Goal: Task Accomplishment & Management: Complete application form

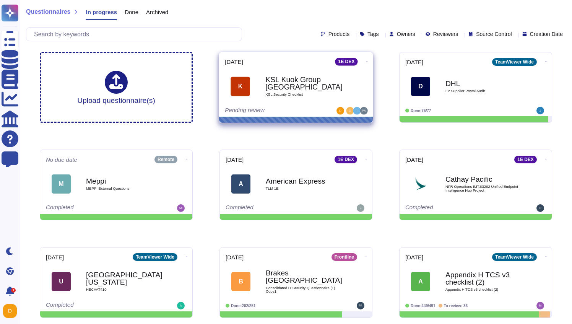
click at [296, 91] on div "KSL Kuok Group Singapore KSL Security Checklist" at bounding box center [303, 86] width 77 height 31
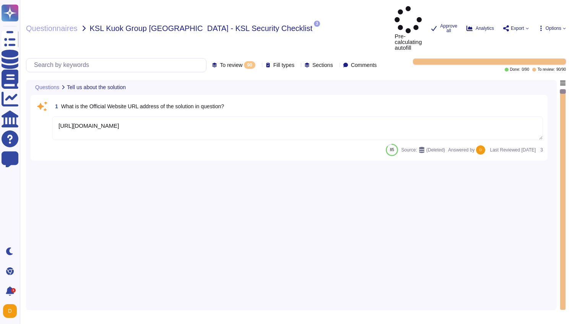
type textarea "[URL][DOMAIN_NAME]"
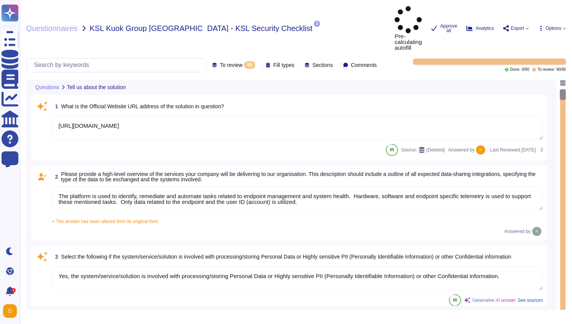
type textarea "The platform is used to identify, remediate and automate tasks related to endpo…"
type textarea "Yes, the system/service/solution is involved with processing/storing Personal D…"
type textarea "N/A"
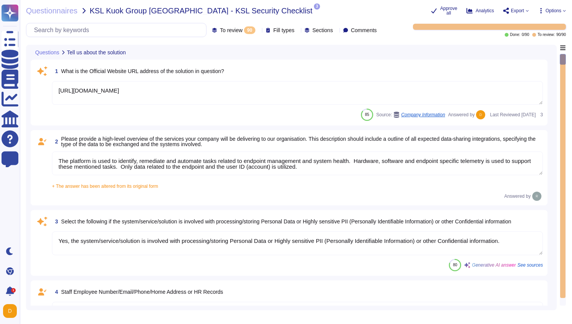
click at [195, 94] on textarea "[URL][DOMAIN_NAME]" at bounding box center [297, 93] width 491 height 24
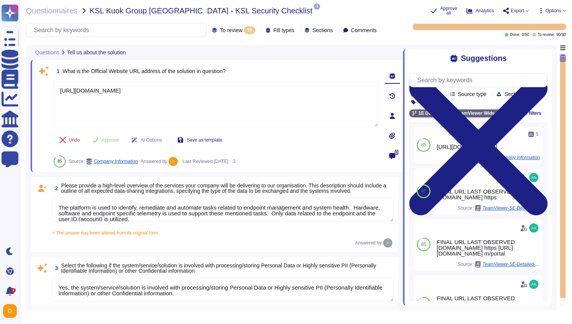
click at [196, 229] on div "+ The answer has been altered from its original form The platform is used to id…" at bounding box center [223, 230] width 342 height 10
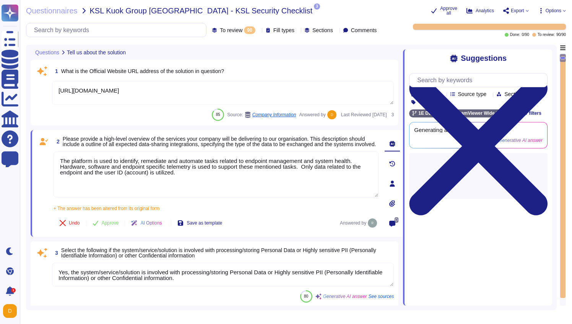
type textarea "N/A"
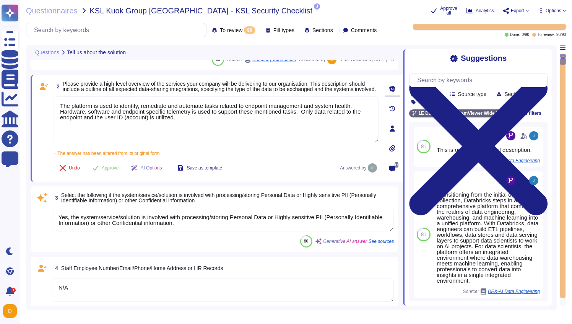
type textarea "N/A"
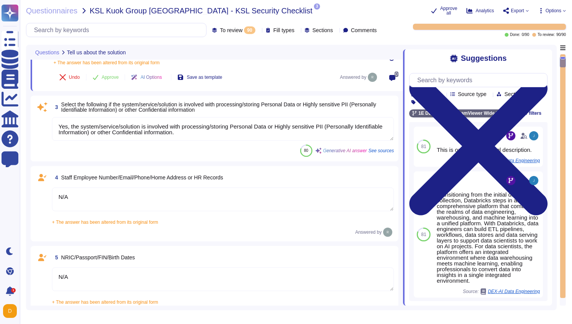
type textarea "N/A"
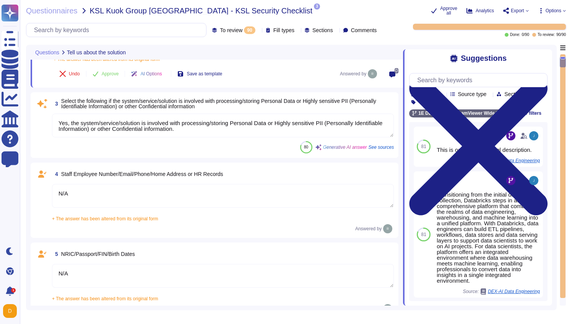
scroll to position [150, 0]
click at [243, 136] on textarea "Yes, the system/service/solution is involved with processing/storing Personal D…" at bounding box center [223, 125] width 342 height 24
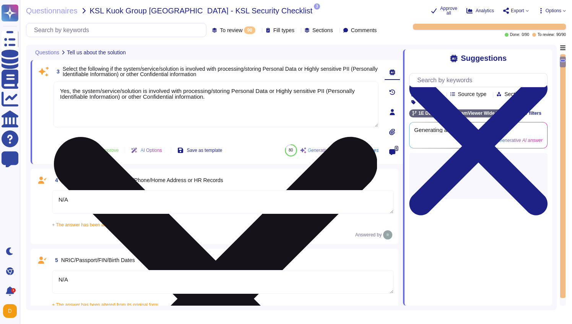
click at [243, 136] on div "Yes, the system/service/solution is involved with processing/storing Personal D…" at bounding box center [216, 109] width 325 height 57
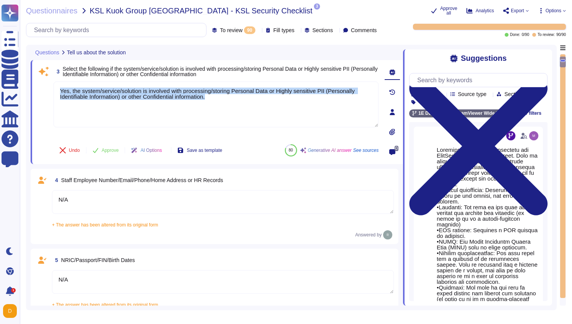
click at [235, 273] on textarea "N/A" at bounding box center [223, 282] width 342 height 24
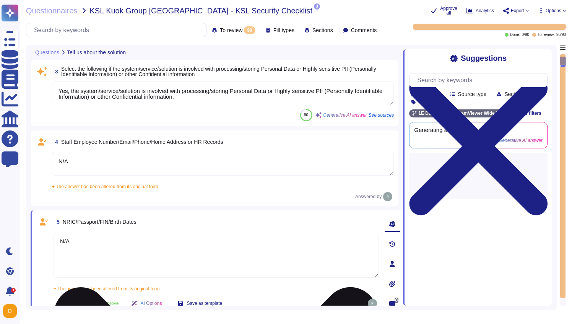
type textarea "N/A"
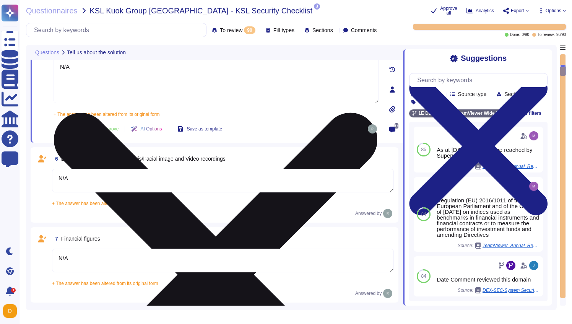
type textarea "Loremips do sit amet consectetu adi ElitSeddoe tem inci utlaboreet. Dolo ma ali…"
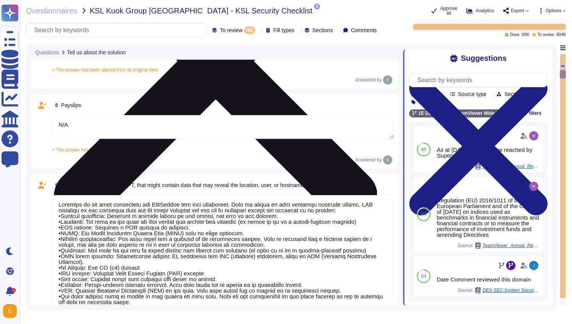
type textarea "N/A"
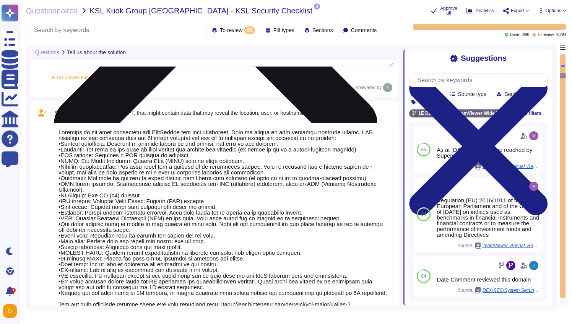
scroll to position [1, 0]
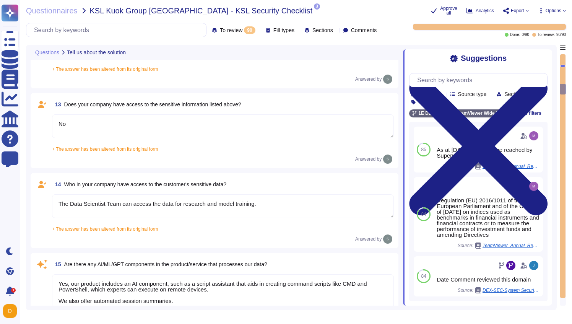
type textarea "N/A"
type textarea "No"
type textarea "The Data Scientist Team can access the data for research and model training."
type textarea "Yes, our product includes an AI component, such as a script assistant that aids…"
type textarea "Loremips do sit amet consectetu adi ElitSeddoe tem inci utlaboreet. Dolo ma ali…"
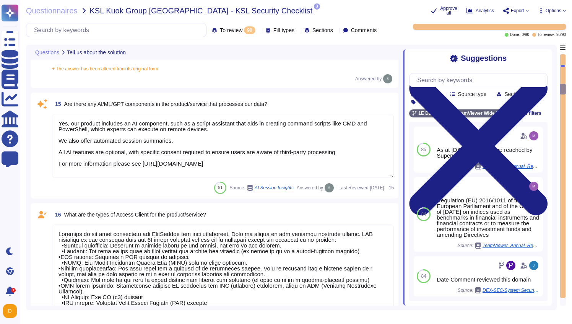
scroll to position [1376, 0]
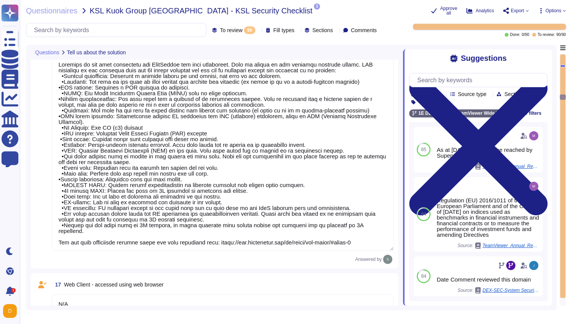
type textarea "N/A"
type textarea "1E Client"
type textarea "N/A"
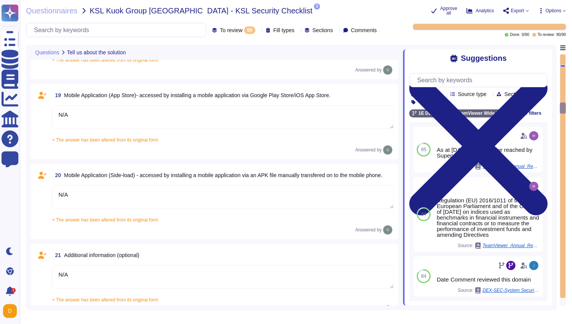
type textarea "N/A"
type textarea "The type of platform for this solution is a cloud-based infrastructure hosted i…"
type textarea "Yes, TeamViewer maintains a comprehensive set of independent audit reports and …"
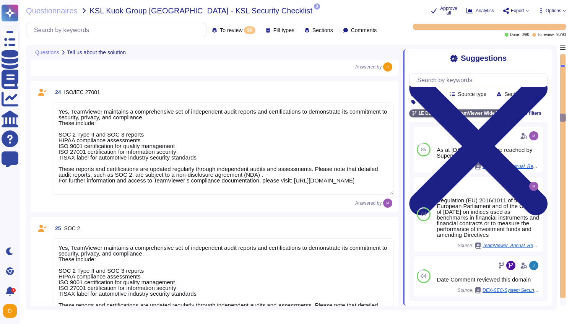
type textarea "Yes, TeamViewer maintains a comprehensive set of independent audit reports and …"
type textarea "TeamViewer does not store, process, or transmit cardholder data. All customer p…"
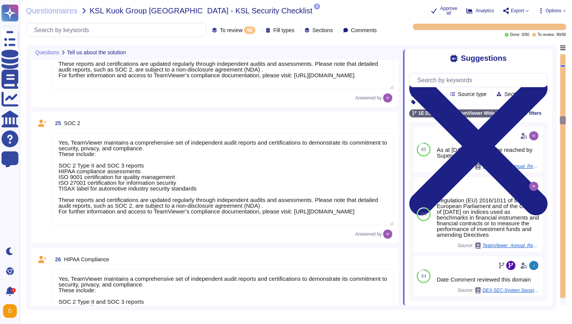
type textarea "As a company headquartered in [GEOGRAPHIC_DATA], TeamViewer commits fully to th…"
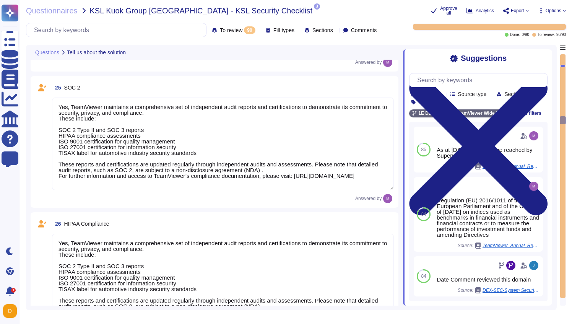
scroll to position [2209, 0]
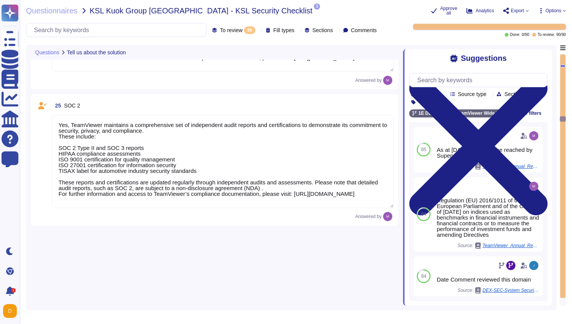
type textarea "1E Client"
type textarea "N/A"
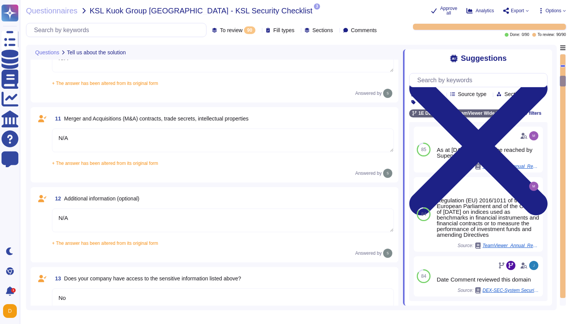
type textarea "Loremips do sit amet consectetu adi ElitSeddoe tem inci utlaboreet. Dolo ma ali…"
type textarea "N/A"
type textarea "No"
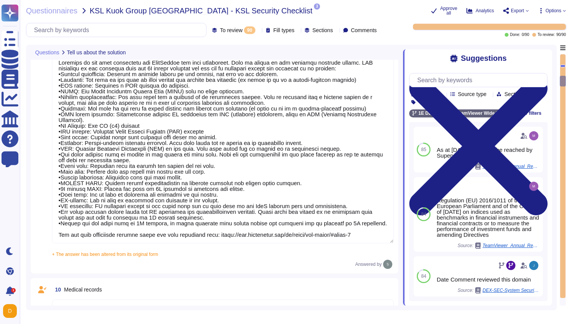
scroll to position [475, 0]
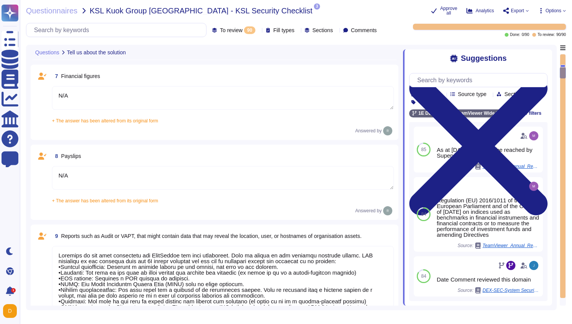
type textarea "N/A"
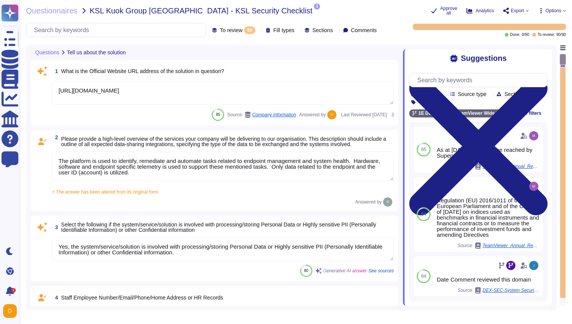
type textarea "[URL][DOMAIN_NAME]"
type textarea "The platform is used to identify, remediate and automate tasks related to endpo…"
type textarea "Yes, the system/service/solution is involved with processing/storing Personal D…"
click at [443, 6] on span "Approve all" at bounding box center [448, 10] width 17 height 9
click at [431, 10] on icon at bounding box center [434, 11] width 6 height 6
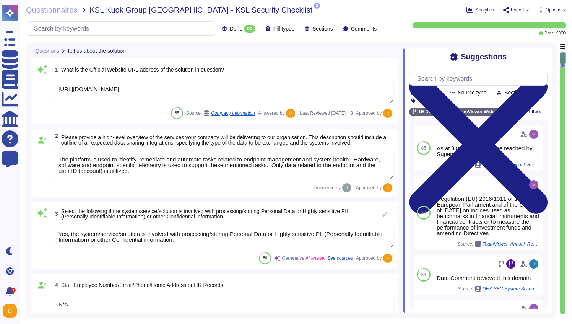
type textarea "[URL][DOMAIN_NAME]"
type textarea "The platform is used to identify, remediate and automate tasks related to endpo…"
type textarea "Yes, the system/service/solution is involved with processing/storing Personal D…"
type textarea "N/A"
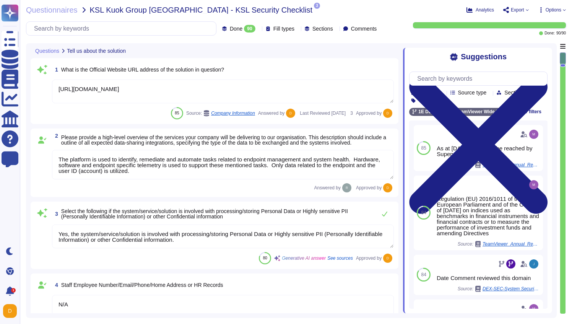
type textarea "N/A"
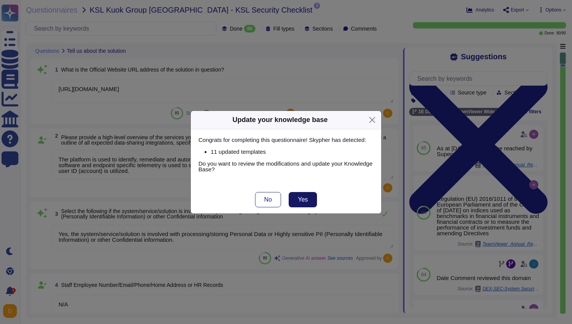
click at [303, 197] on span "Yes" at bounding box center [303, 199] width 10 height 6
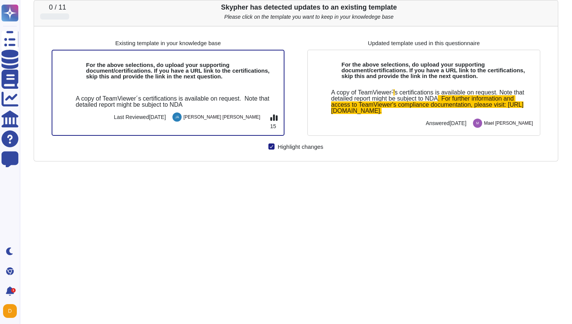
click at [303, 197] on div "0 / 11 Skypher has detected updates to an existing template Please click on the…" at bounding box center [296, 162] width 524 height 324
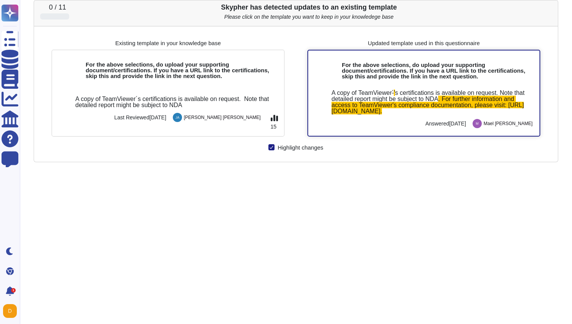
click at [374, 86] on div "A copy of TeamViewer ´ ' s certifications is available on request. Note that de…" at bounding box center [423, 109] width 231 height 54
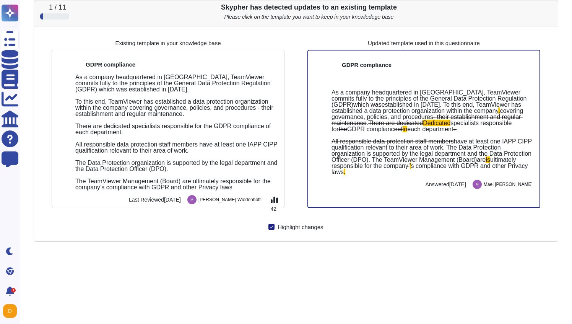
click at [374, 89] on span "As a company headquartered in [GEOGRAPHIC_DATA], TeamViewer commits fully to th…" at bounding box center [429, 98] width 197 height 19
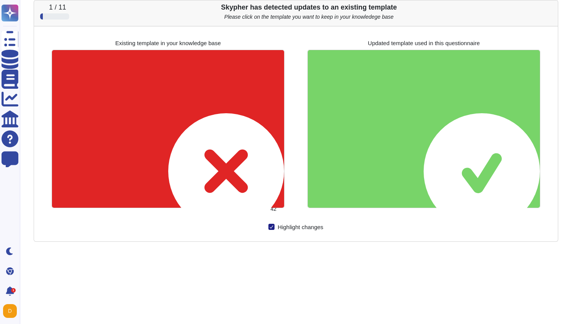
click at [374, 86] on div at bounding box center [424, 128] width 232 height 157
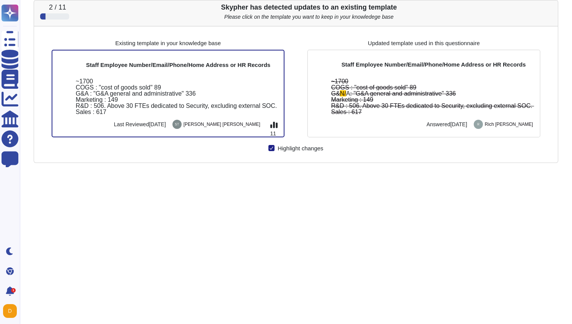
click at [262, 229] on div "2 / 11 Skypher has detected updates to an existing template Please click on the…" at bounding box center [296, 162] width 524 height 324
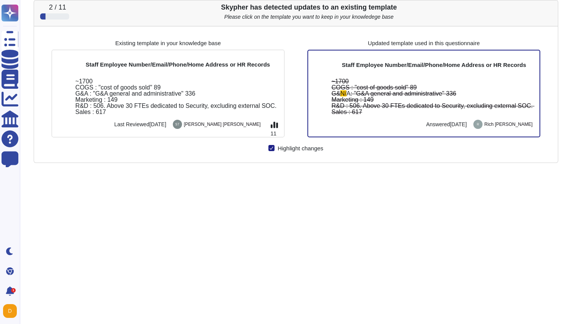
click at [548, 8] on icon at bounding box center [548, 8] width 0 height 0
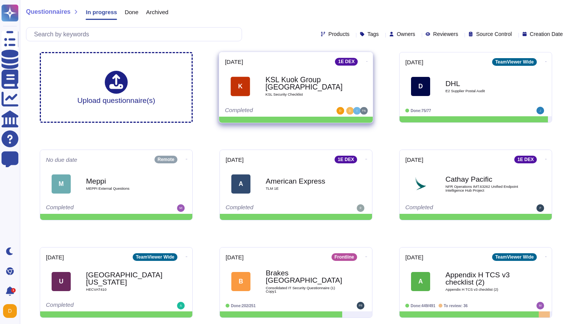
click at [313, 87] on b "KSL Kuok Group [GEOGRAPHIC_DATA]" at bounding box center [303, 83] width 77 height 15
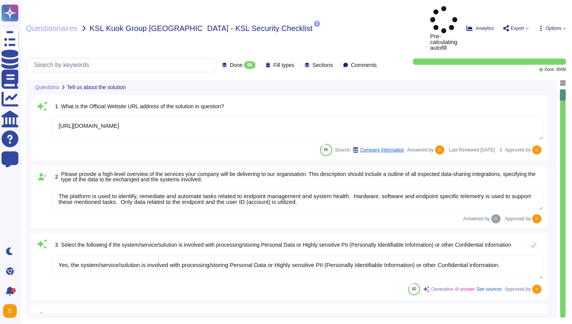
type textarea "[URL][DOMAIN_NAME]"
type textarea "The platform is used to identify, remediate and automate tasks related to endpo…"
type textarea "Yes, the system/service/solution is involved with processing/storing Personal D…"
type textarea "N/A"
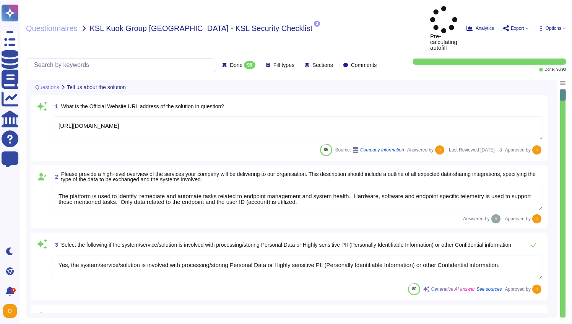
type textarea "N/A"
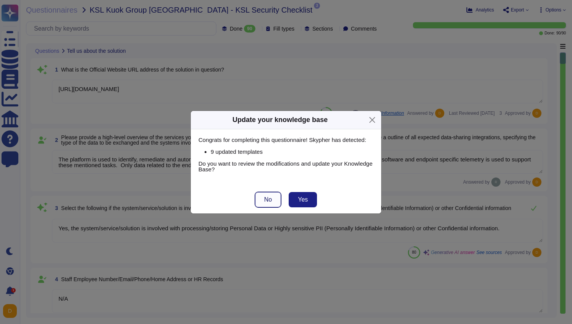
click at [263, 198] on button "No" at bounding box center [268, 199] width 26 height 15
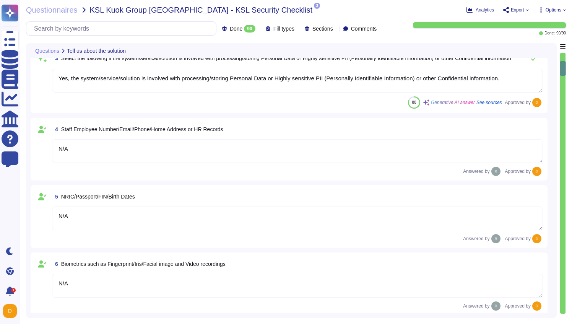
type textarea "N/A"
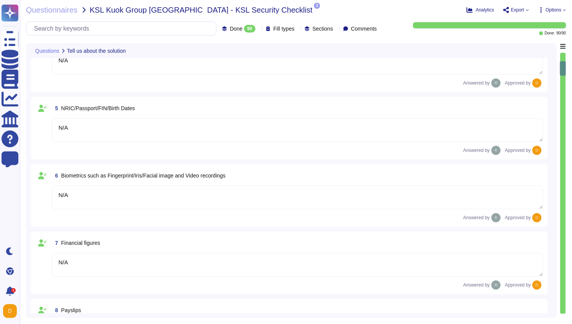
type textarea "Loremips do sit amet consectetu adi ElitSeddoe tem inci utlaboreet. Dolo ma ali…"
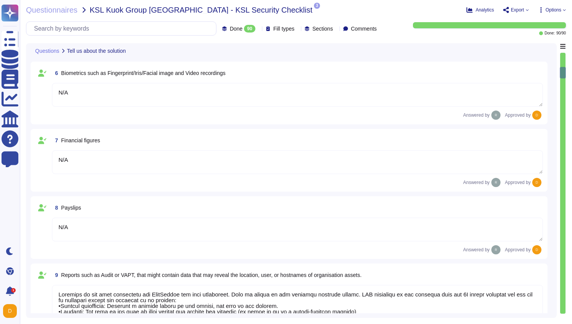
type textarea "N/A"
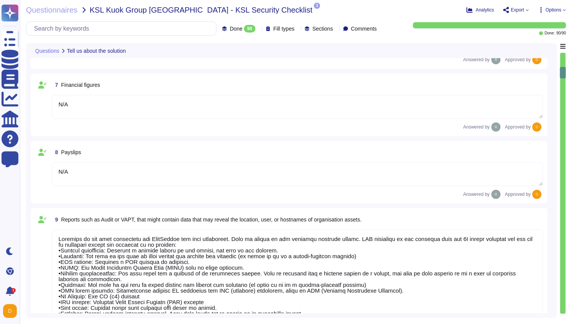
type textarea "N/A"
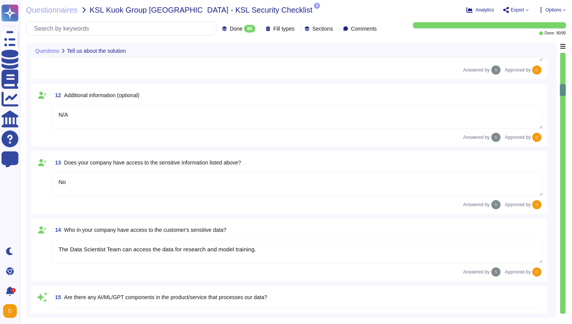
type textarea "N/A"
type textarea "No"
type textarea "The Data Scientist Team can access the data for research and model training."
type textarea "Yes, our product includes an AI component, such as a script assistant that aids…"
type textarea "Loremips do sit amet consectetu adi ElitSeddoe tem inci utlaboreet. Dolo ma ali…"
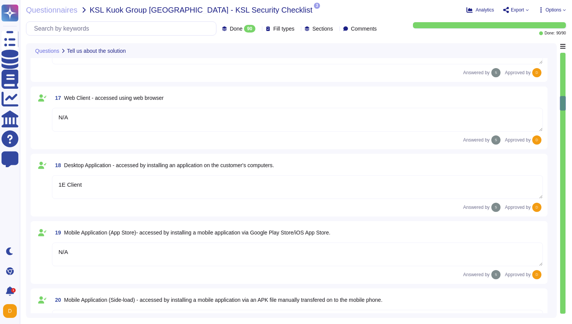
type textarea "N/A"
type textarea "1E Client"
type textarea "N/A"
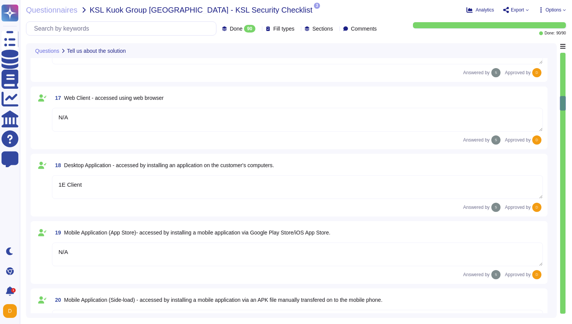
type textarea "The type of platform for this solution is a cloud-based infrastructure hosted i…"
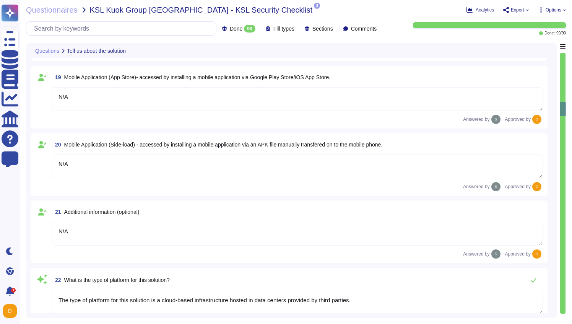
type textarea "Yes, TeamViewer maintains a comprehensive set of independent audit reports and …"
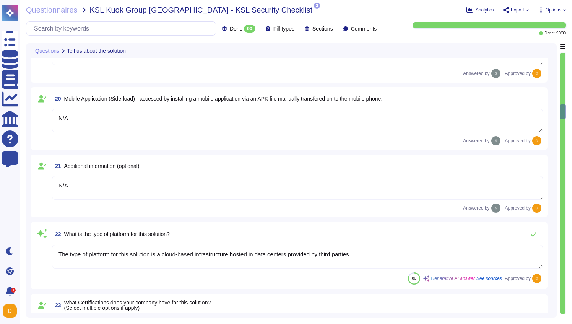
type textarea "Yes, TeamViewer maintains a comprehensive set of independent audit reports and …"
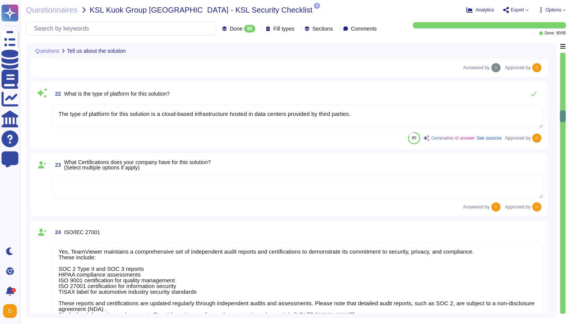
type textarea "Yes, TeamViewer maintains a comprehensive set of independent audit reports and …"
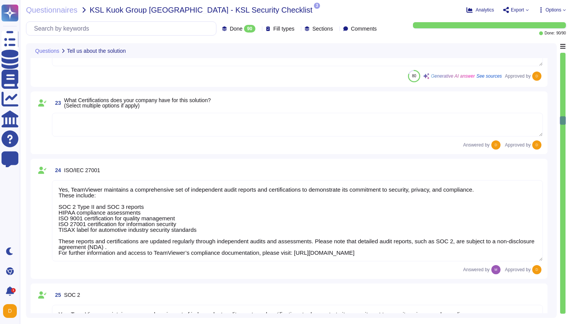
type textarea "TeamViewer does not store, process, or transmit cardholder data. All customer p…"
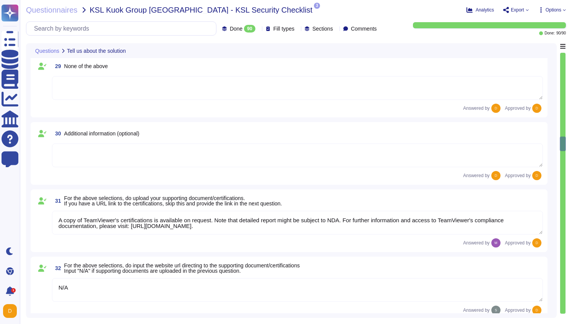
type textarea "As a company headquartered in [GEOGRAPHIC_DATA], TeamViewer commits fully to th…"
type textarea "A copy of TeamViewer's certifications is available on request. Note that detail…"
type textarea "N/A"
type textarea "See teamviewer DPA [URL][DOMAIN_NAME] [URL][DOMAIN_NAME][PERSON_NAME]"
type textarea "[URL][DOMAIN_NAME][PERSON_NAME]"
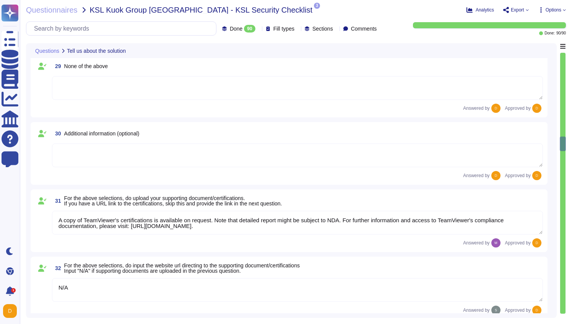
type textarea "The scope and purpose of the [DEMOGRAPHIC_DATA] is defined in the document Team…"
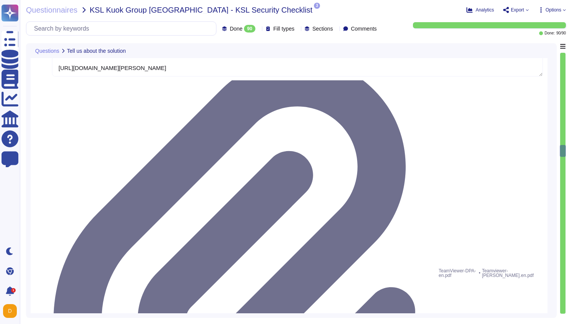
type textarea "Yes, our organization has a formal security awareness program that requires all…"
type textarea "We have a comprehensive incident response plan in place, which includes the rol…"
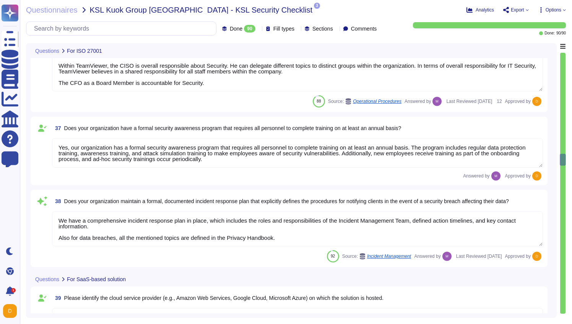
type textarea "Please refer to attached document"
type textarea "Dedicated single-tenant"
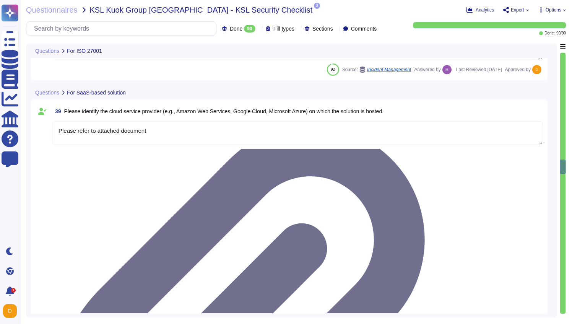
type textarea "Yes"
type textarea "Yes, our solution is capable of integrating with Azure Active Directory (AAD) v…"
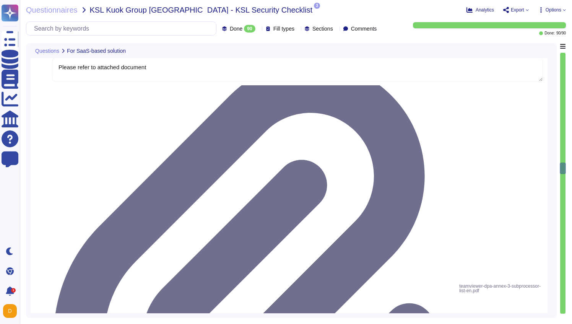
type textarea "Yes, our solution supports having both SSO Account and Local Account concurrent…"
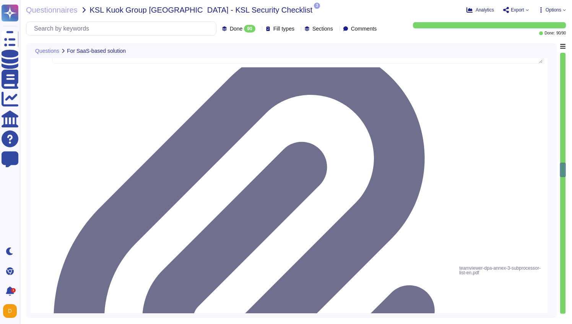
scroll to position [3112, 0]
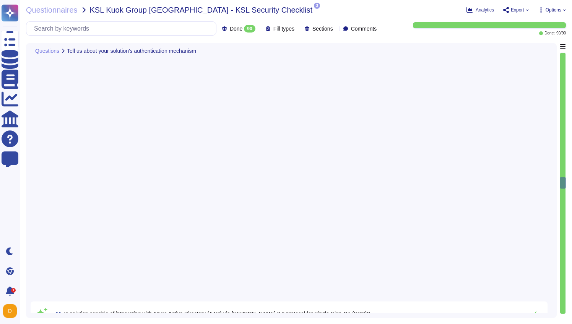
type textarea "Yes, the solution is able to enforce password complexity requirements for Local…"
type textarea "5-digit numerical code through which an employee can connect to an employee by …"
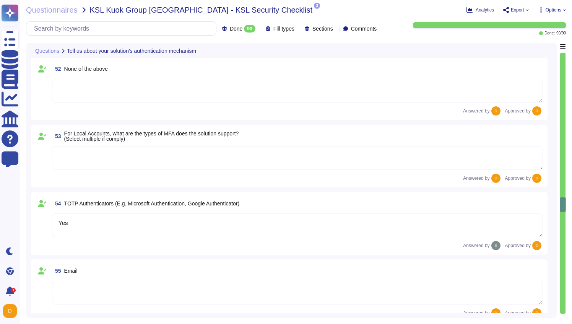
type textarea "Yes"
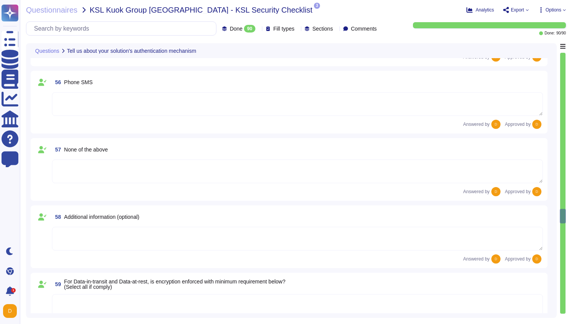
scroll to position [4243, 0]
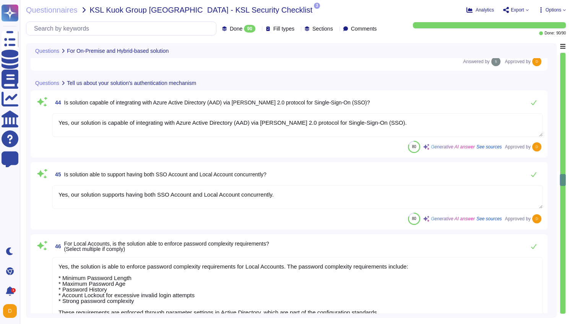
type textarea "Yes"
type textarea "Yes, our solution is capable of integrating with Azure Active Directory (AAD) v…"
type textarea "Yes, our solution supports having both SSO Account and Local Account concurrent…"
type textarea "Yes, the solution is able to enforce password complexity requirements for Local…"
type textarea "5-digit numerical code through which an employee can connect to an employee by …"
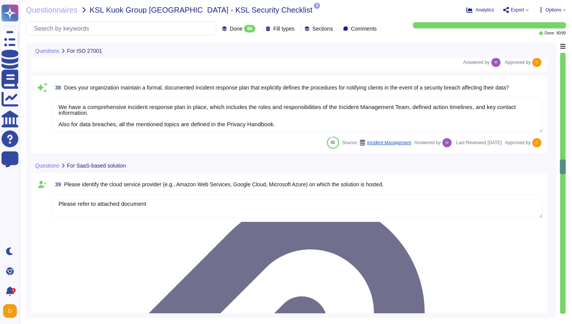
type textarea "Yes, our organization has a formal security awareness program that requires all…"
type textarea "We have a comprehensive incident response plan in place, which includes the rol…"
type textarea "Please refer to attached document"
type textarea "Dedicated single-tenant"
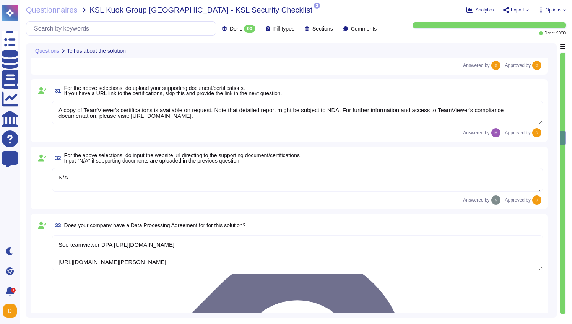
type textarea "Yes, TeamViewer maintains a comprehensive set of independent audit reports and …"
type textarea "TeamViewer does not store, process, or transmit cardholder data. All customer p…"
type textarea "As a company headquartered in [GEOGRAPHIC_DATA], TeamViewer commits fully to th…"
type textarea "A copy of TeamViewer's certifications is available on request. Note that detail…"
type textarea "N/A"
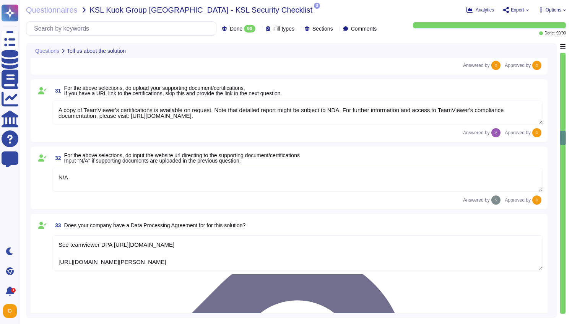
type textarea "See teamviewer DPA [URL][DOMAIN_NAME] [URL][DOMAIN_NAME][PERSON_NAME]"
type textarea "[URL][DOMAIN_NAME][PERSON_NAME]"
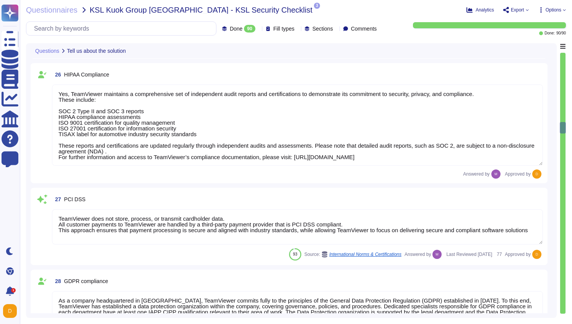
type textarea "Yes, TeamViewer maintains a comprehensive set of independent audit reports and …"
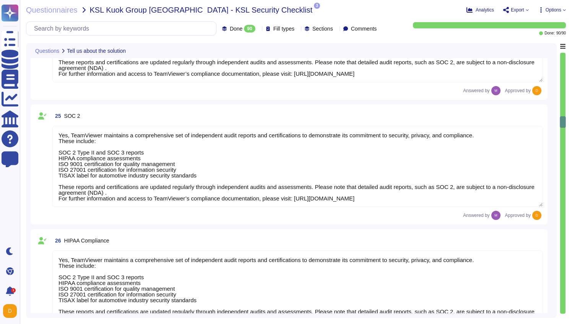
type textarea "N/A"
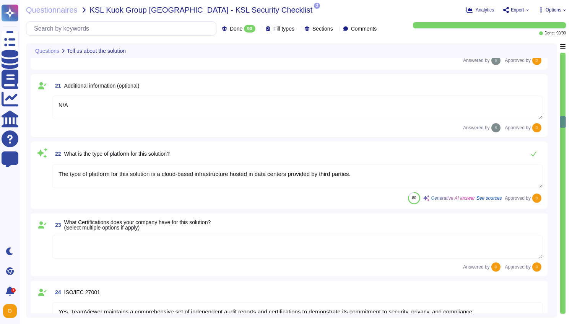
type textarea "N/A"
type textarea "The type of platform for this solution is a cloud-based infrastructure hosted i…"
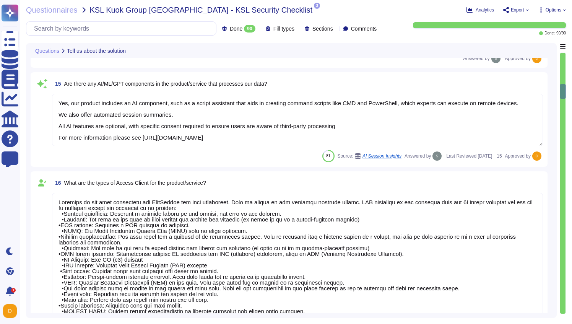
type textarea "N/A"
type textarea "No"
type textarea "The Data Scientist Team can access the data for research and model training."
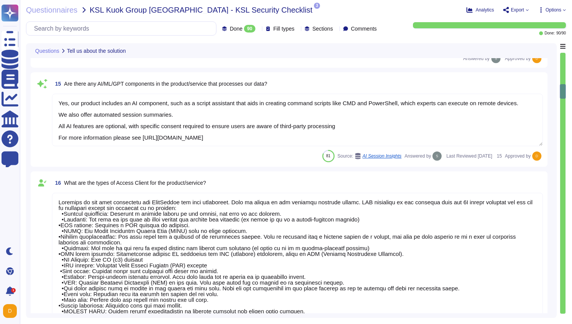
type textarea "Yes, our product includes an AI component, such as a script assistant that aids…"
type textarea "Loremips do sit amet consectetu adi ElitSeddoe tem inci utlaboreet. Dolo ma ali…"
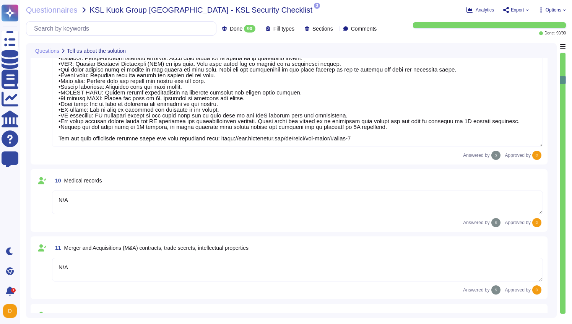
type textarea "N/A"
type textarea "Loremips do sit amet consectetu adi ElitSeddoe tem inci utlaboreet. Dolo ma ali…"
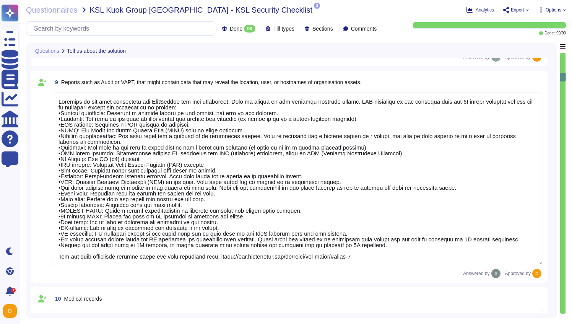
type textarea "N/A"
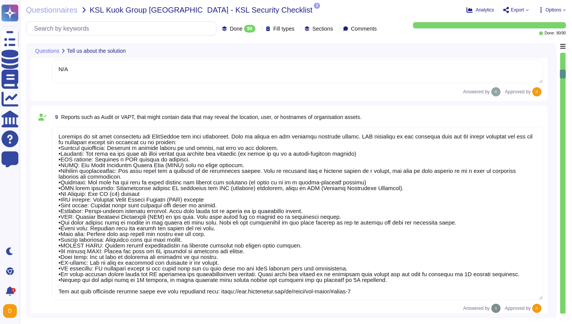
type textarea "N/A"
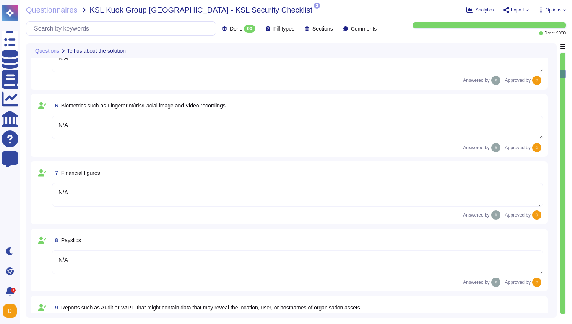
scroll to position [0, 0]
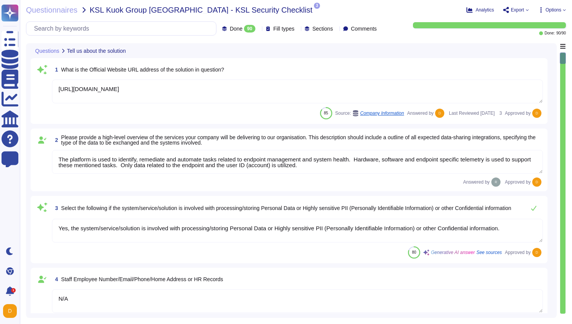
type textarea "[URL][DOMAIN_NAME]"
type textarea "The platform is used to identify, remediate and automate tasks related to endpo…"
type textarea "Yes, the system/service/solution is involved with processing/storing Personal D…"
type textarea "N/A"
click at [523, 9] on span "Export" at bounding box center [516, 10] width 26 height 6
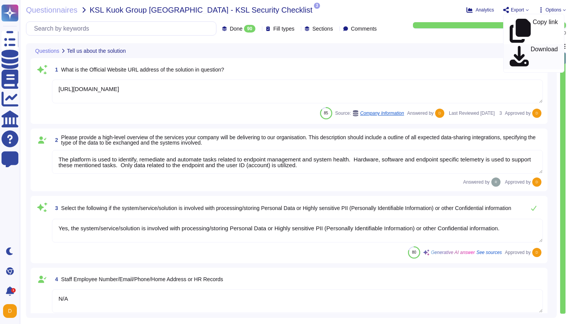
click at [530, 46] on p "Download" at bounding box center [543, 56] width 27 height 21
